Goal: Entertainment & Leisure: Consume media (video, audio)

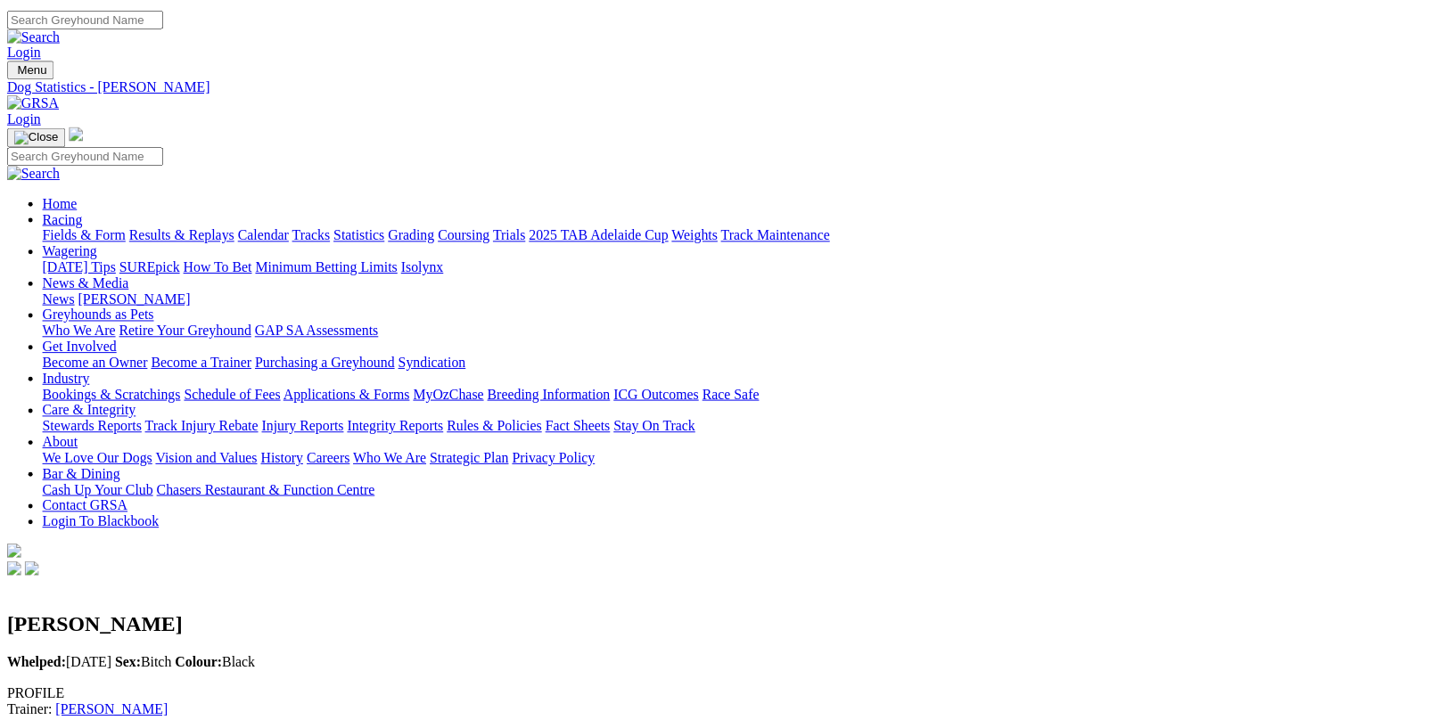
scroll to position [2853, 0]
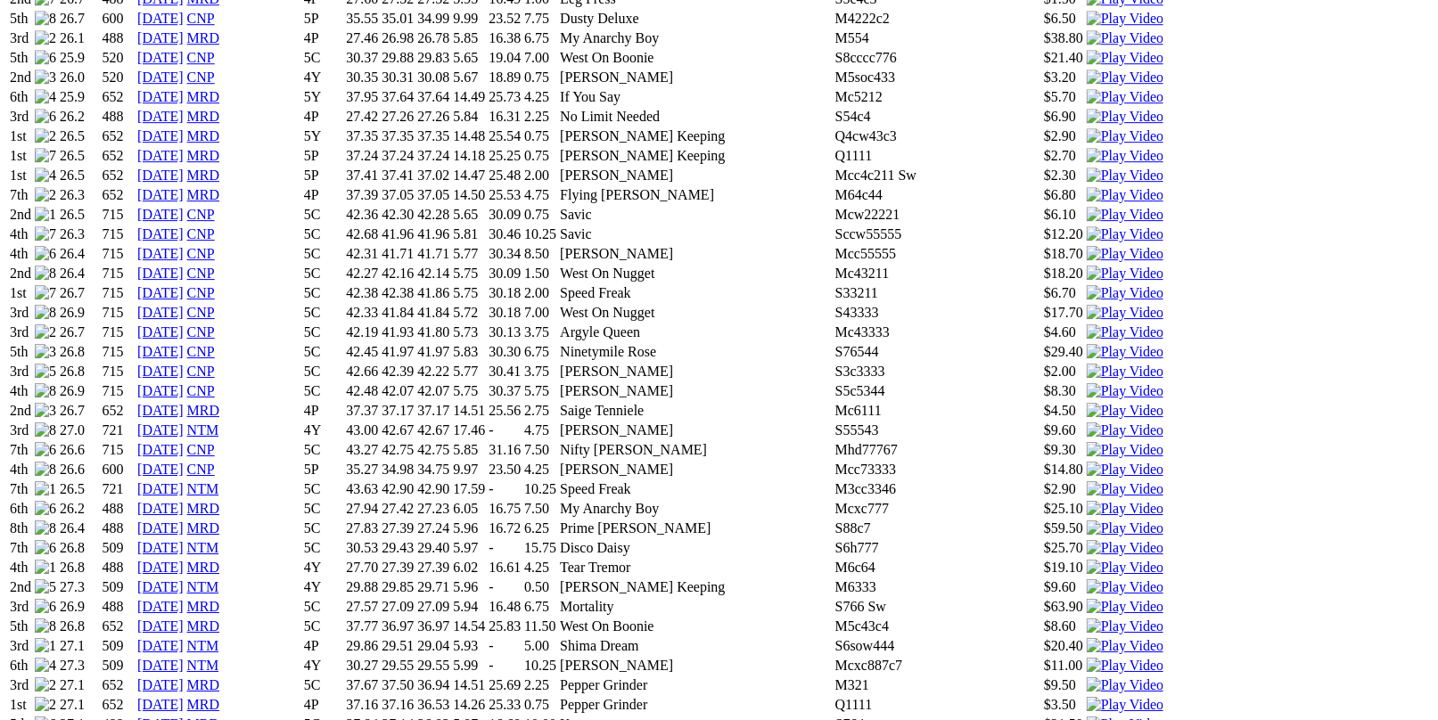
scroll to position [1962, 0]
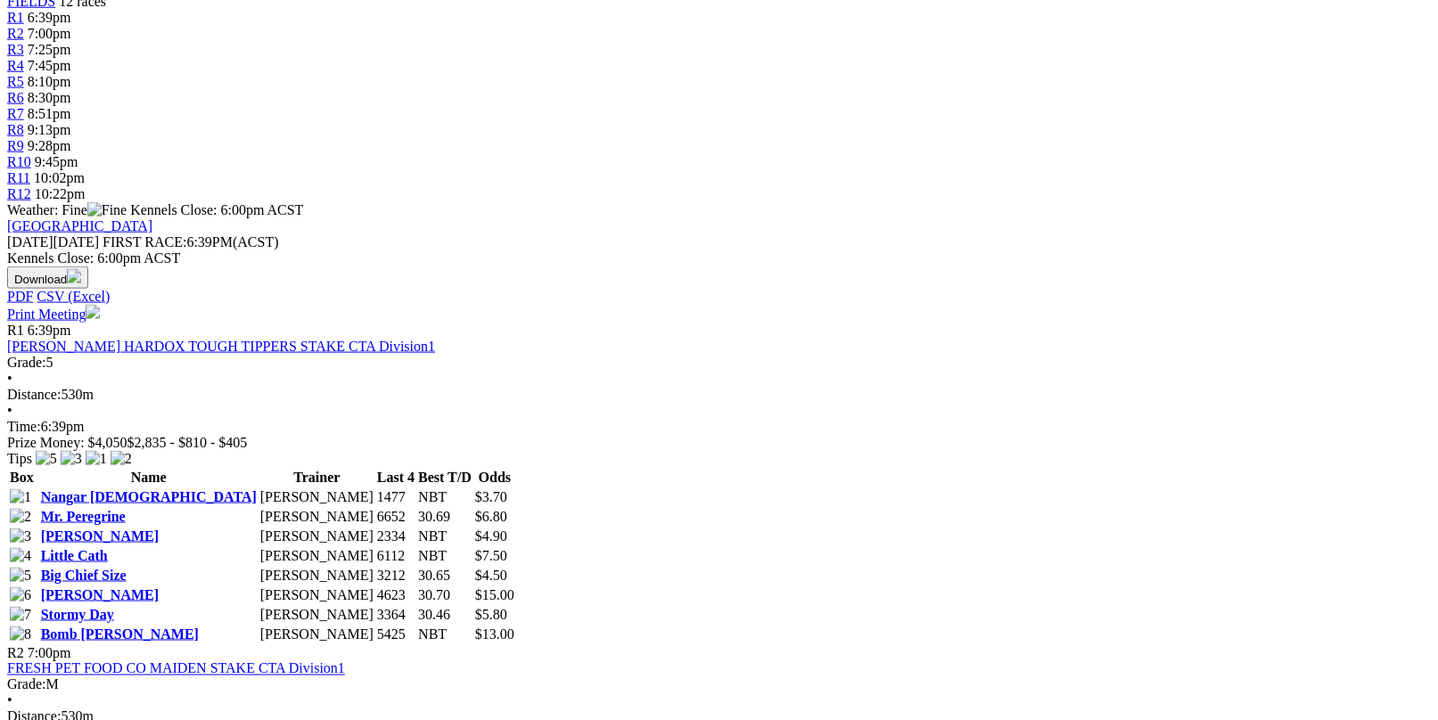
scroll to position [624, 0]
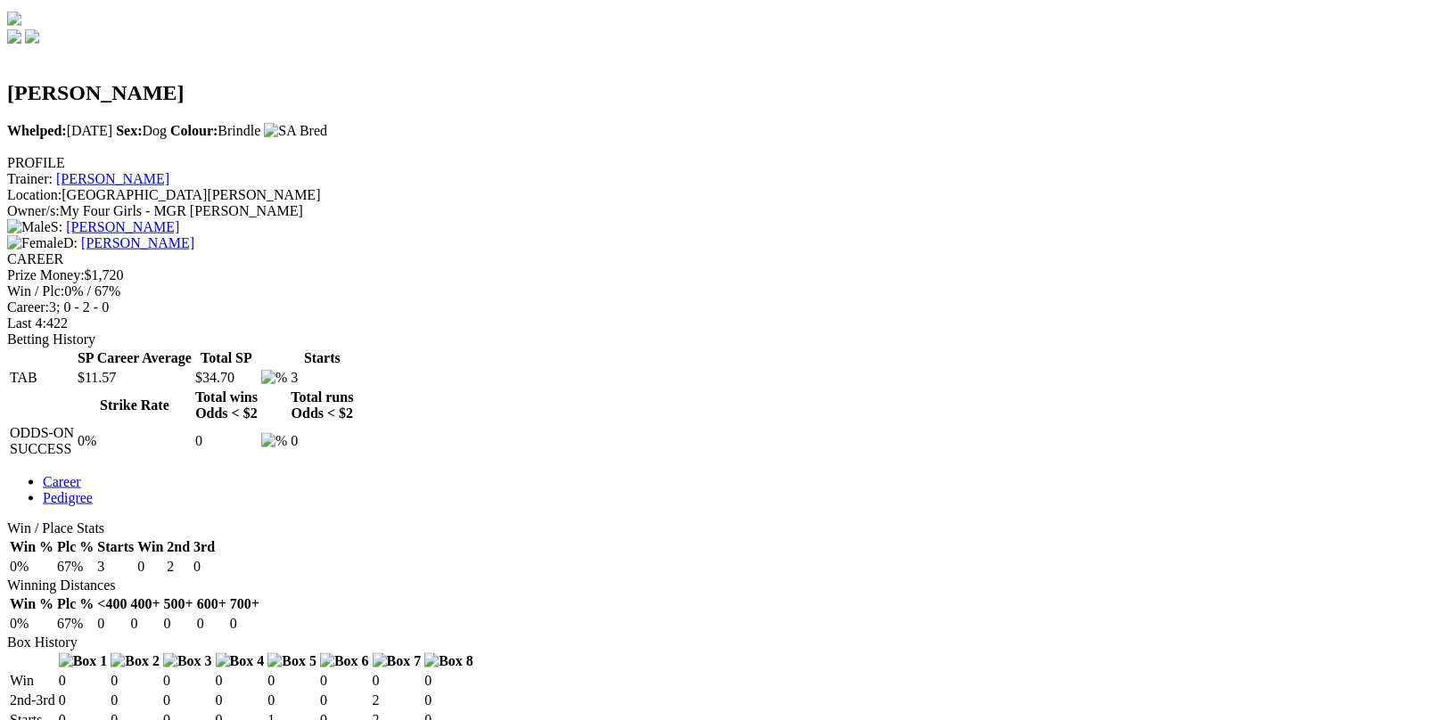
scroll to position [535, 0]
